Goal: Use online tool/utility

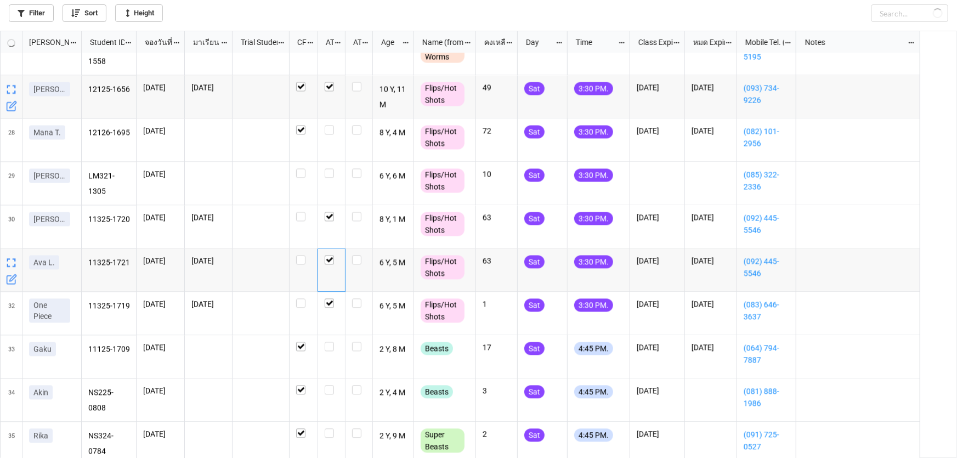
scroll to position [421, 950]
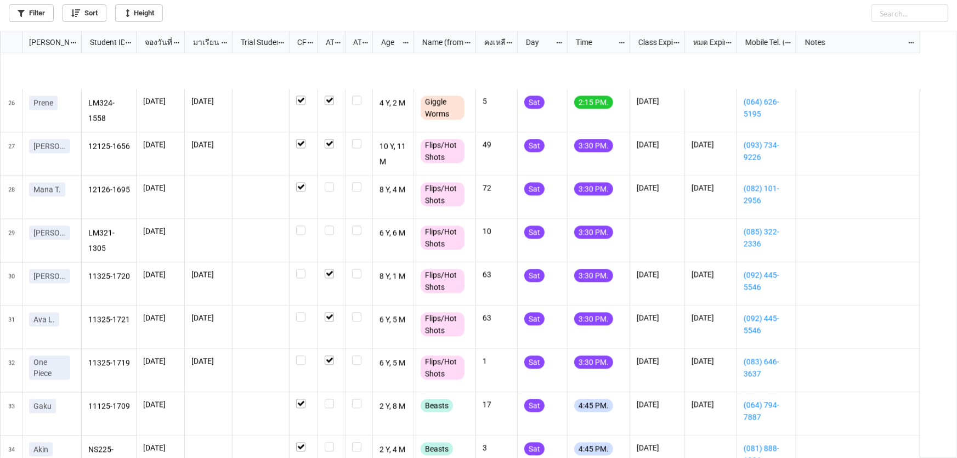
scroll to position [1153, 0]
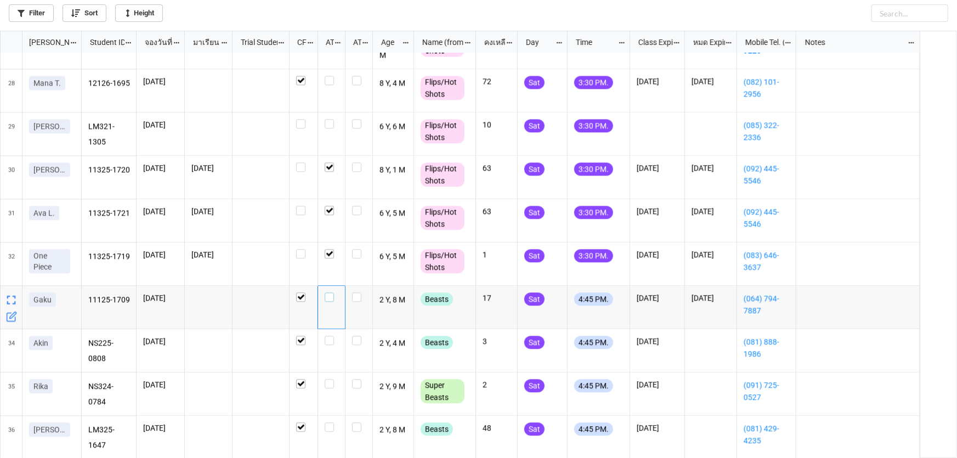
click at [325, 292] on label "grid" at bounding box center [332, 292] width 14 height 0
click at [329, 379] on label "grid" at bounding box center [332, 379] width 14 height 0
click at [331, 335] on label "grid" at bounding box center [332, 335] width 14 height 0
checkbox input "true"
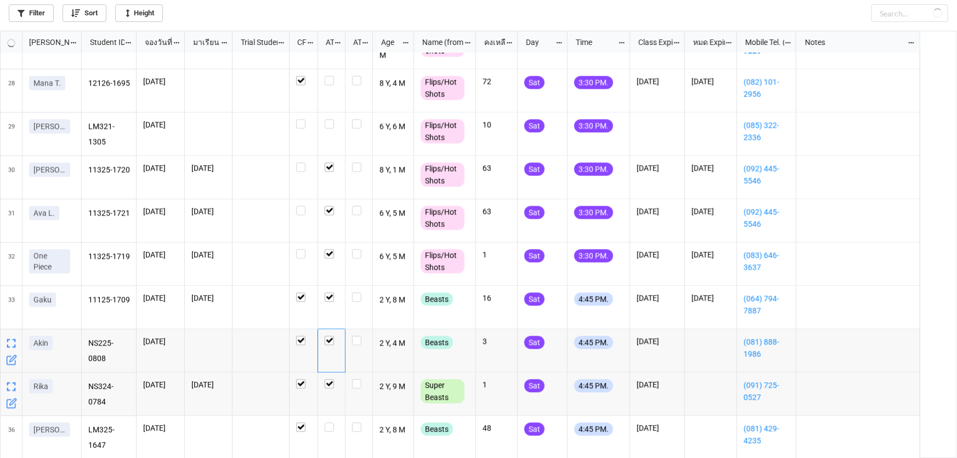
checkbox input "true"
click at [325, 119] on label "grid" at bounding box center [332, 119] width 14 height 0
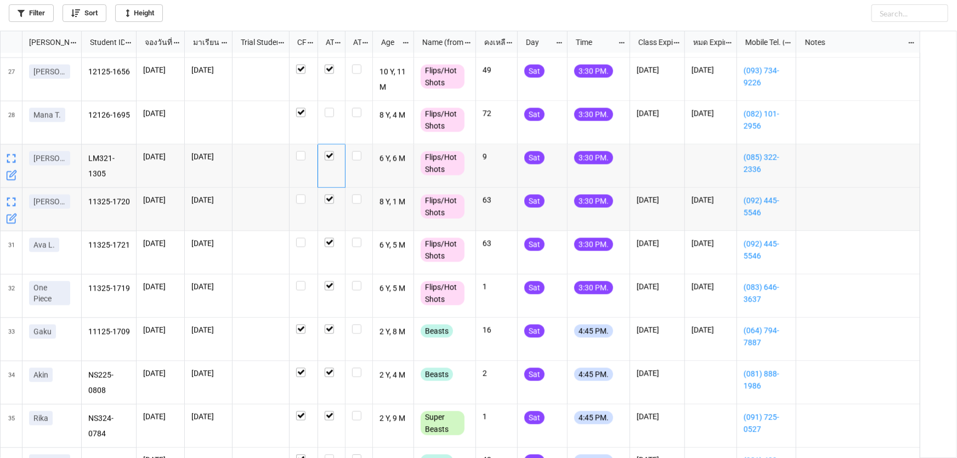
scroll to position [1104, 0]
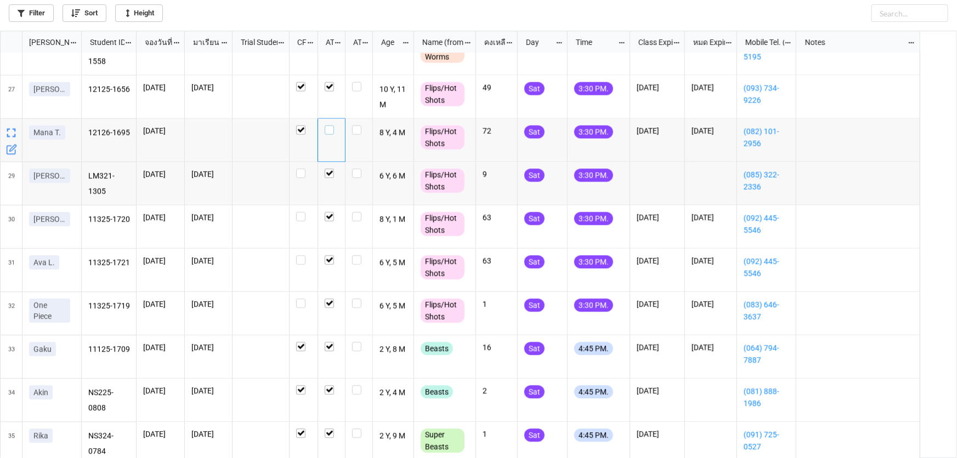
click at [329, 126] on label "grid" at bounding box center [332, 126] width 14 height 0
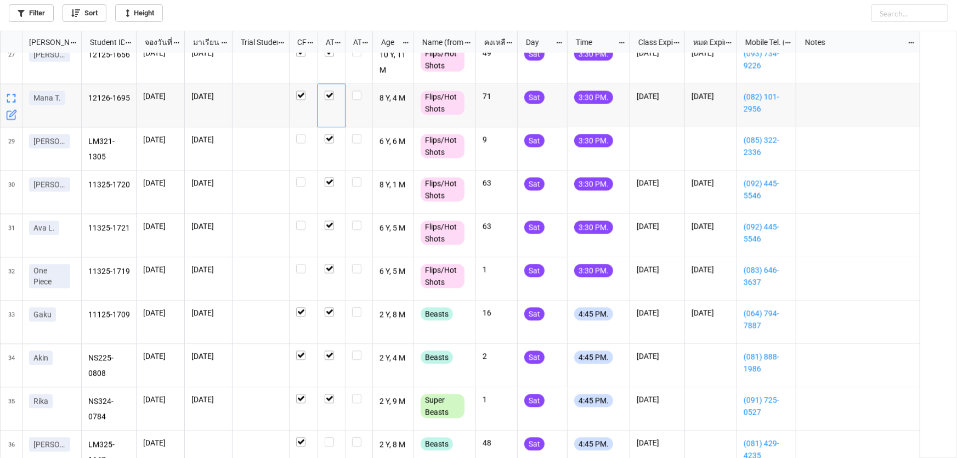
scroll to position [1153, 0]
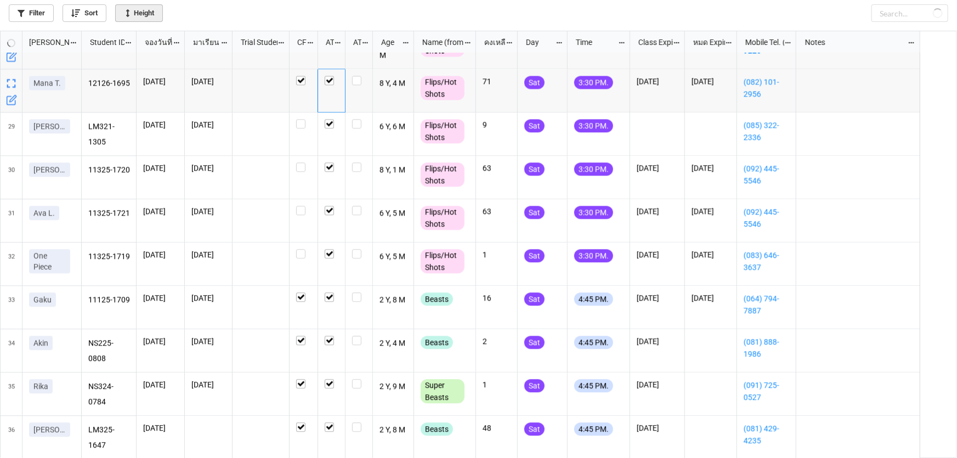
checkbox input "true"
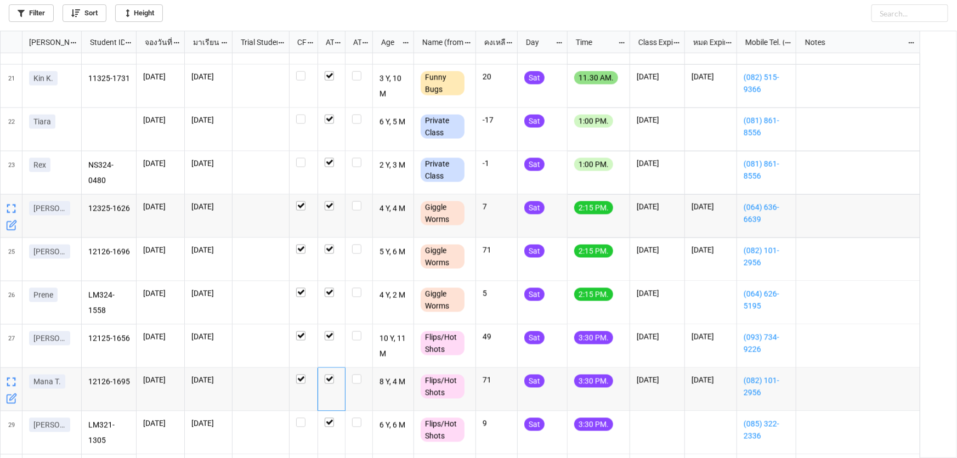
scroll to position [0, 0]
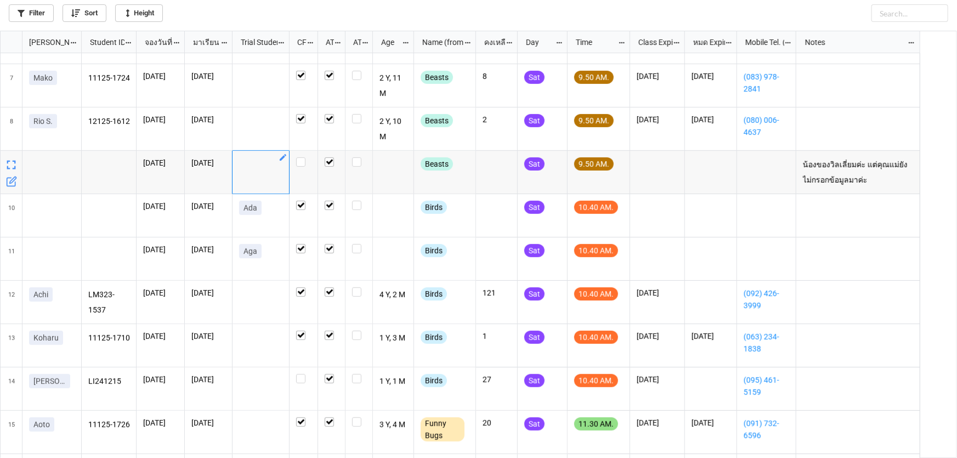
click at [282, 158] on icon "grid" at bounding box center [283, 157] width 7 height 7
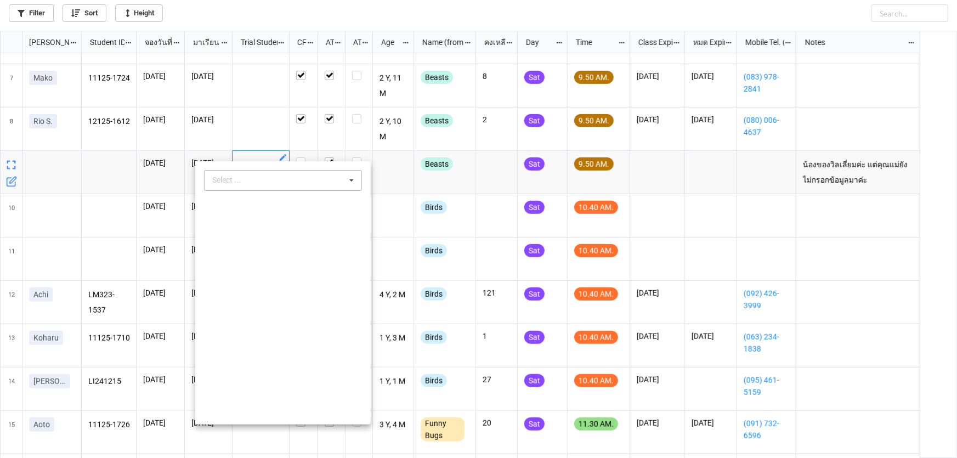
click at [345, 179] on icon at bounding box center [351, 180] width 16 height 20
click at [254, 183] on div "Select ... A-[PERSON_NAME] Ada [PERSON_NAME] [PERSON_NAME] Aga ai Ai ([PERSON_N…" at bounding box center [283, 180] width 158 height 21
type input "[PERSON_NAME]"
click at [439, 16] on div at bounding box center [478, 229] width 957 height 458
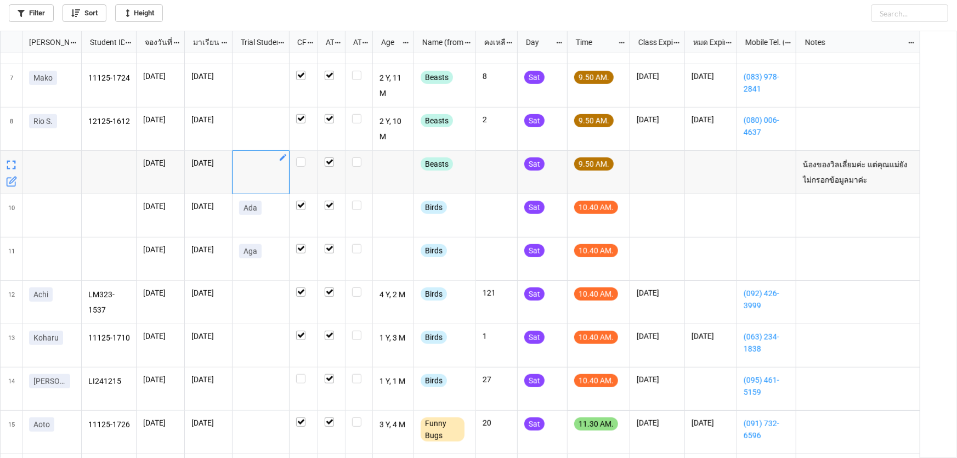
click at [357, 11] on div "Filter Sort Height" at bounding box center [478, 11] width 939 height 22
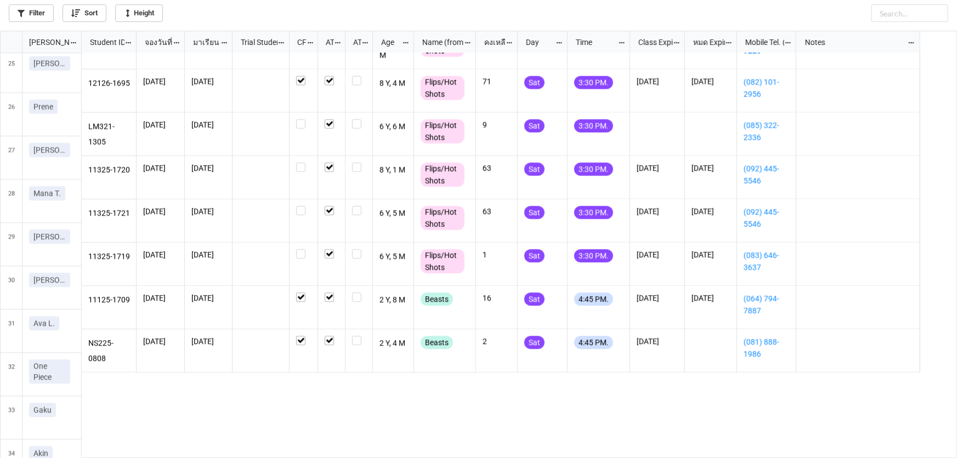
scroll to position [1153, 0]
